Goal: Information Seeking & Learning: Understand process/instructions

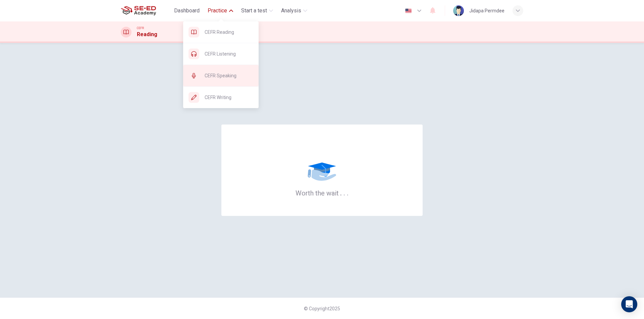
click at [225, 75] on span "CEFR Speaking" at bounding box center [228, 76] width 49 height 8
click at [228, 14] on button "Practice" at bounding box center [220, 11] width 31 height 12
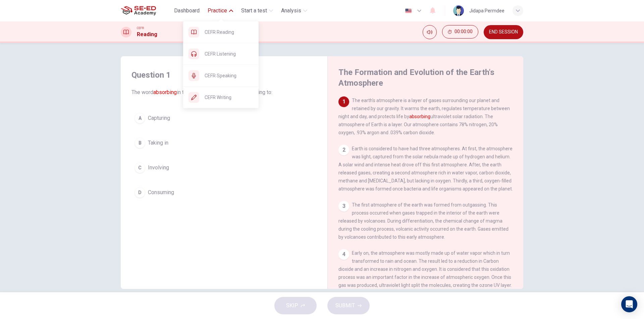
click at [228, 14] on button "Practice" at bounding box center [220, 11] width 31 height 12
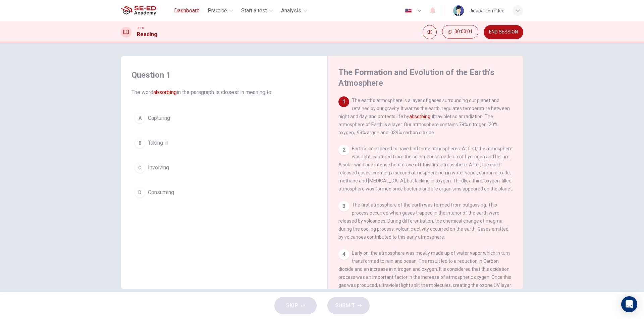
click at [193, 14] on span "Dashboard" at bounding box center [186, 11] width 25 height 8
